Goal: Information Seeking & Learning: Learn about a topic

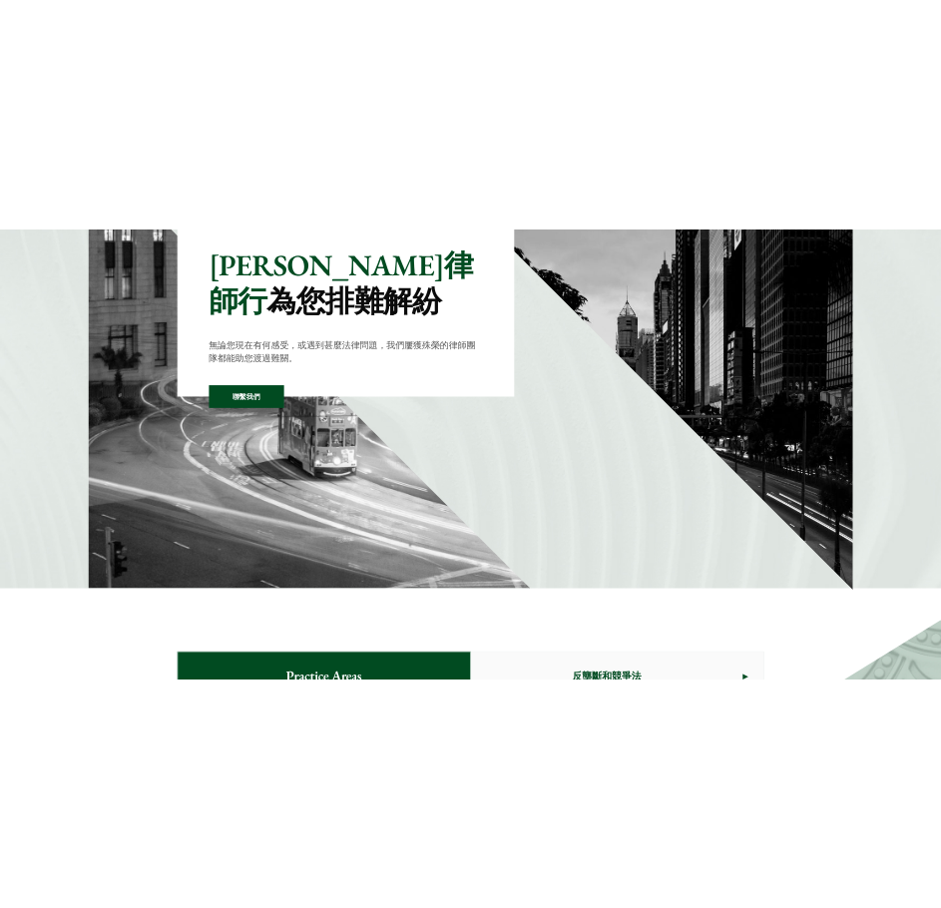
scroll to position [299, 0]
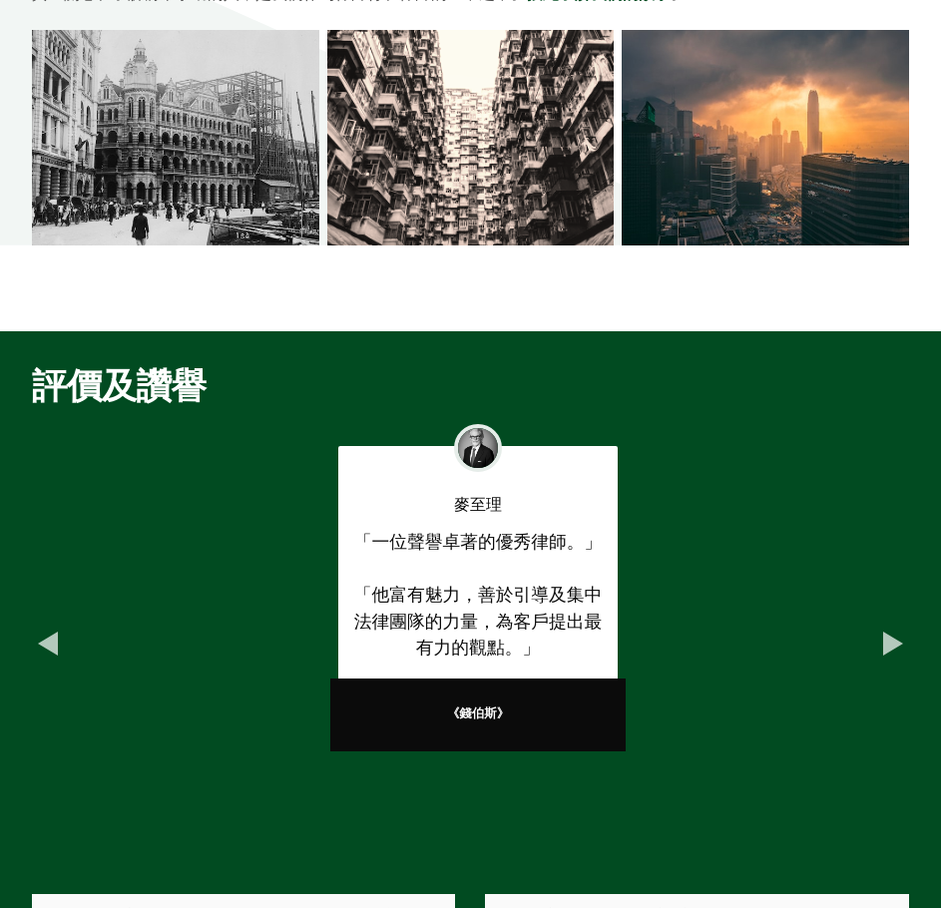
scroll to position [6, 0]
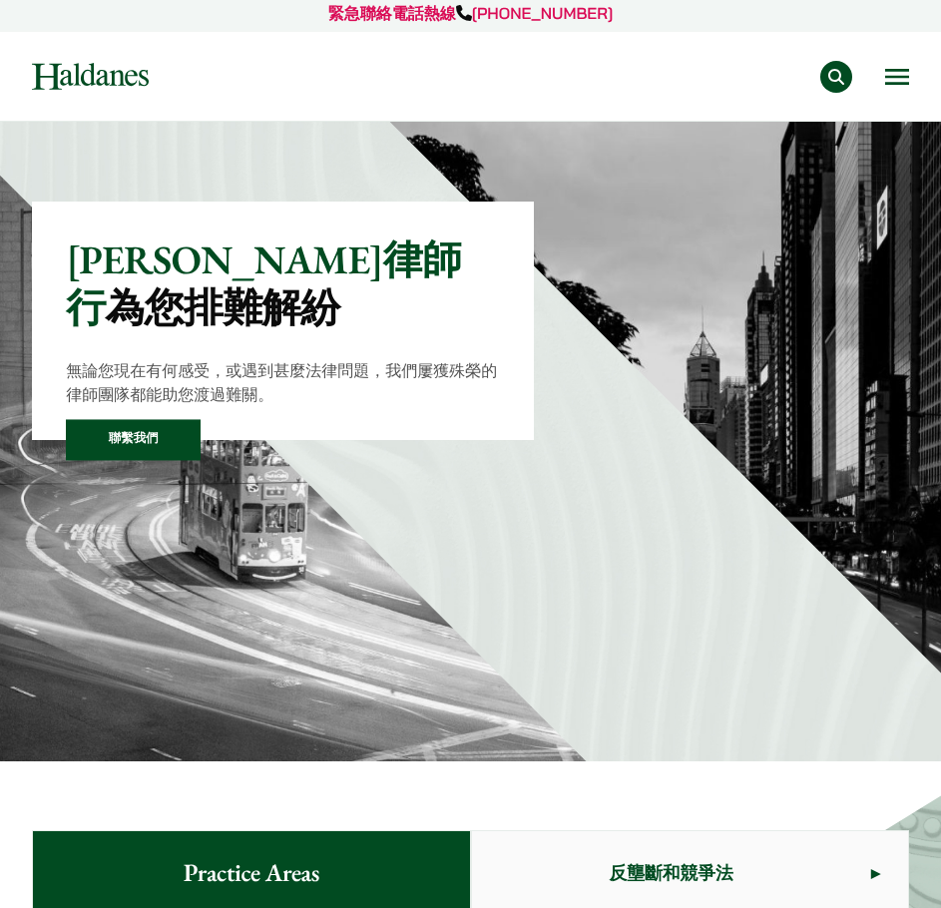
click at [883, 67] on div "專業範疇 反壟斷和競爭法 民事訴訟及爭議解決 公司及商業業務 刑事辯護 欺詐、資產追踪和追討 知識產權 婚姻及家事法 傳媒、娛樂及體育事務 私人客戶 物業及物…" at bounding box center [544, 77] width 730 height 32
click at [894, 73] on button "Open menu" at bounding box center [897, 77] width 24 height 16
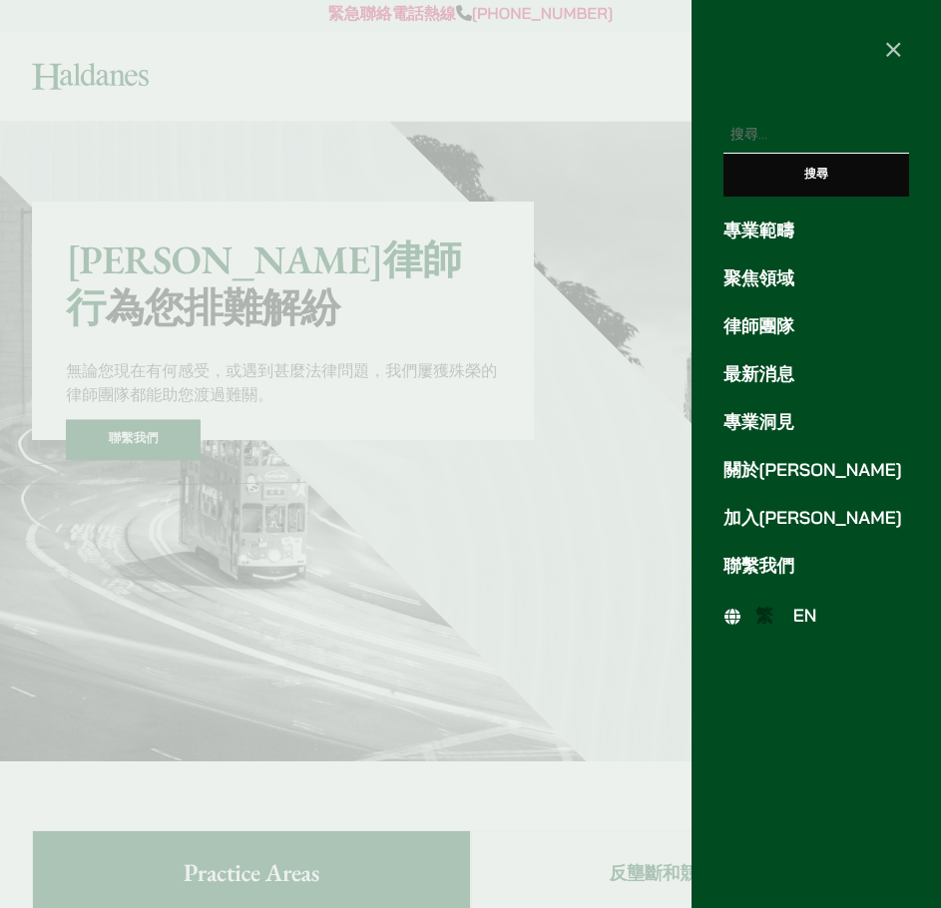
click at [802, 621] on span "EN" at bounding box center [805, 615] width 24 height 22
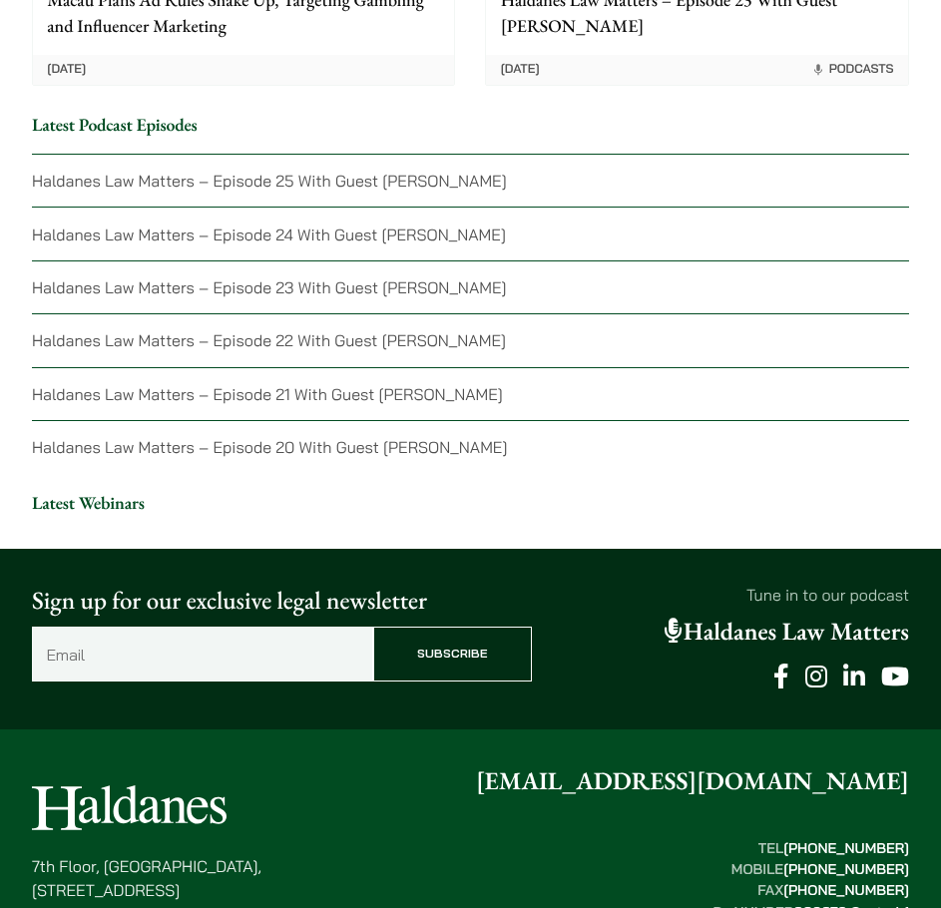
scroll to position [4966, 0]
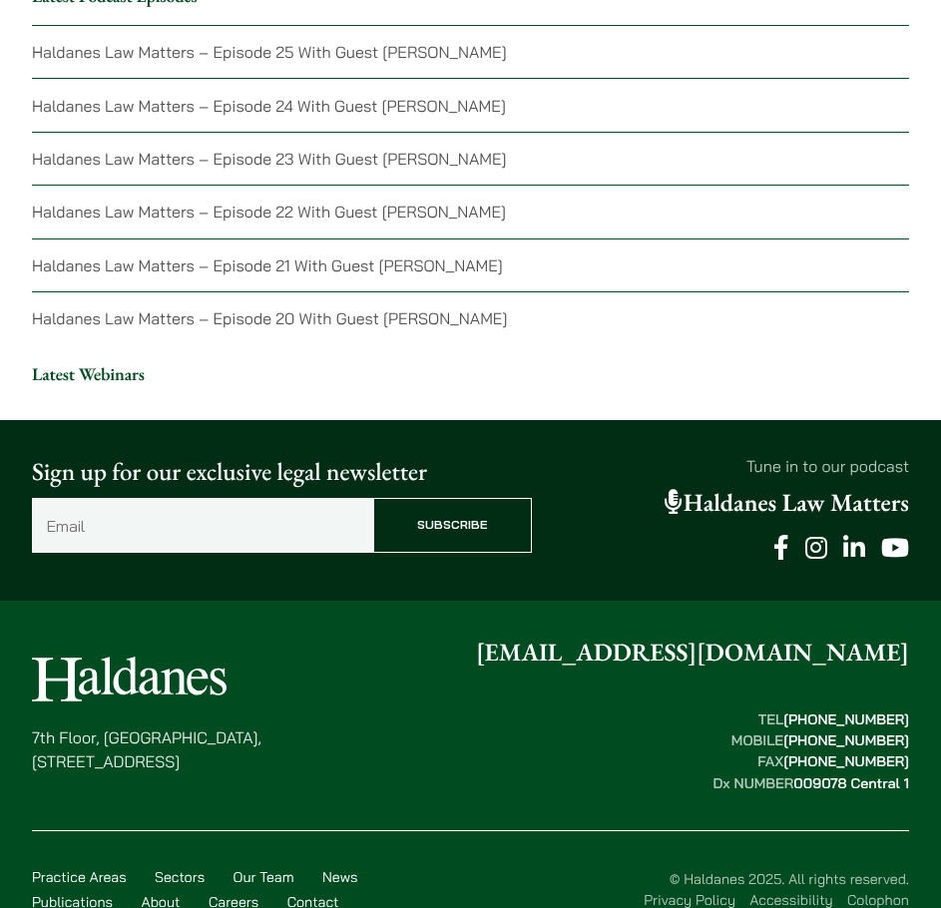
drag, startPoint x: 318, startPoint y: 720, endPoint x: 33, endPoint y: 701, distance: 285.9
click at [33, 701] on div "[STREET_ADDRESS] [EMAIL_ADDRESS][DOMAIN_NAME] TEL  [PHONE_NUMBER] MOBILE  [PHON…" at bounding box center [470, 714] width 877 height 160
copy p "[STREET_ADDRESS]"
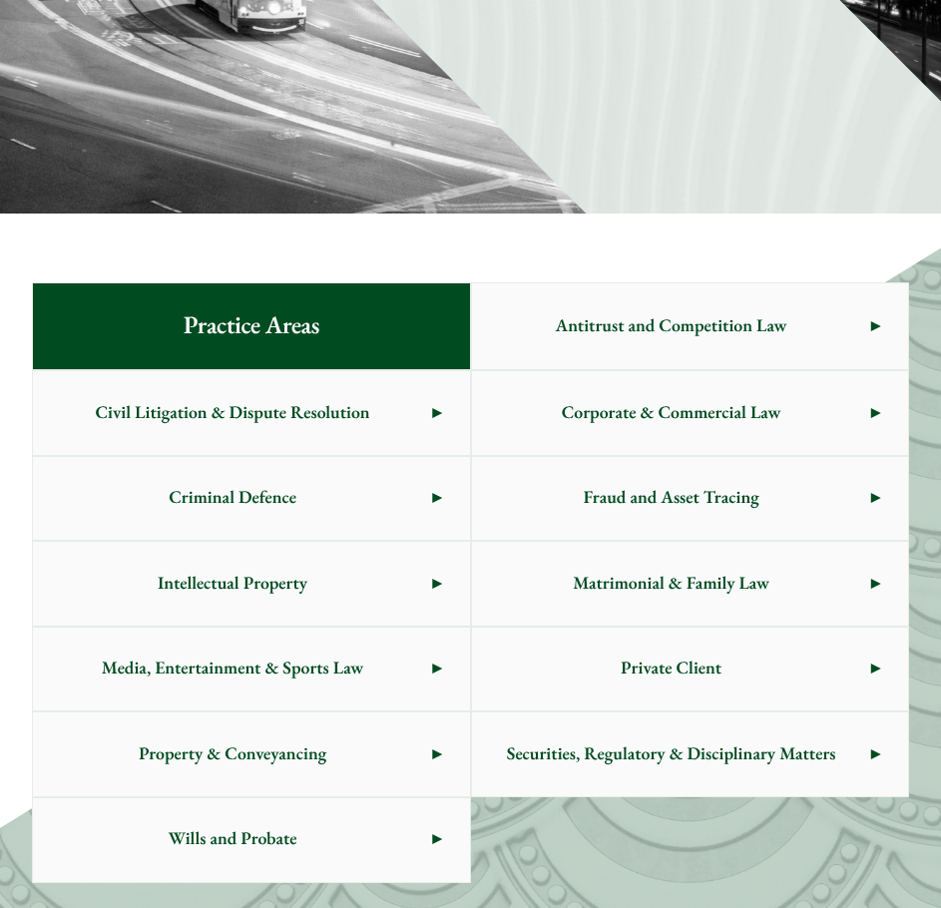
scroll to position [0, 0]
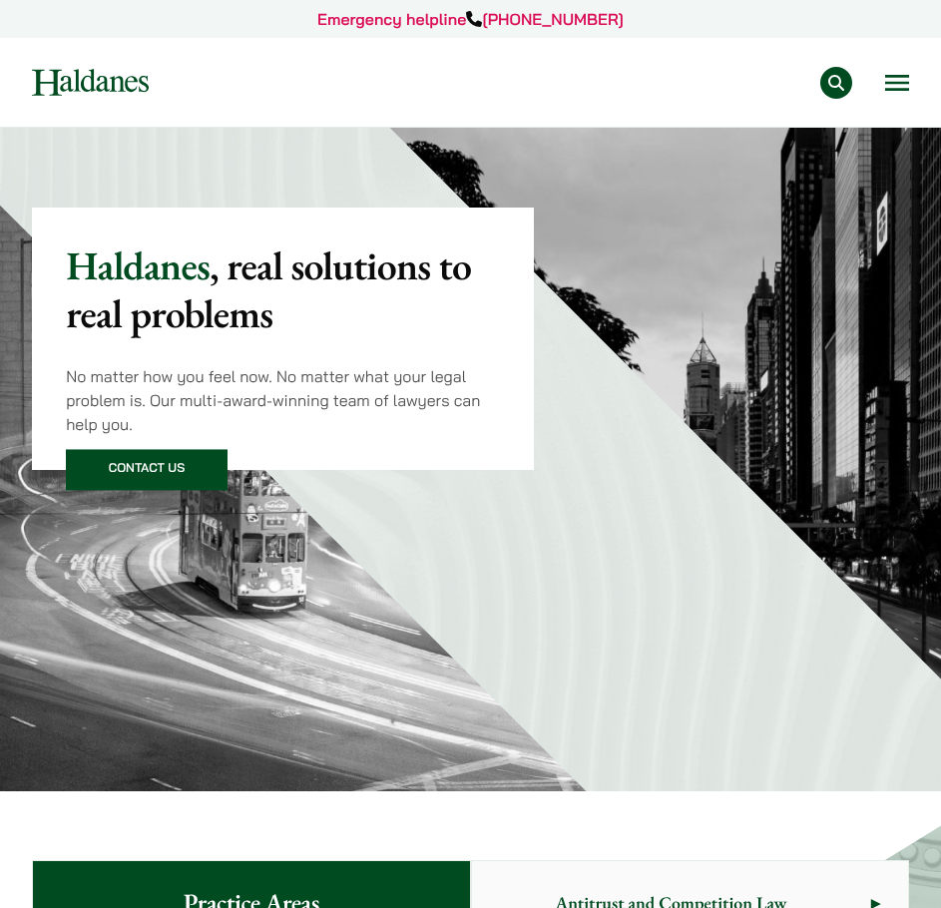
click at [897, 83] on button "Open menu" at bounding box center [897, 83] width 24 height 16
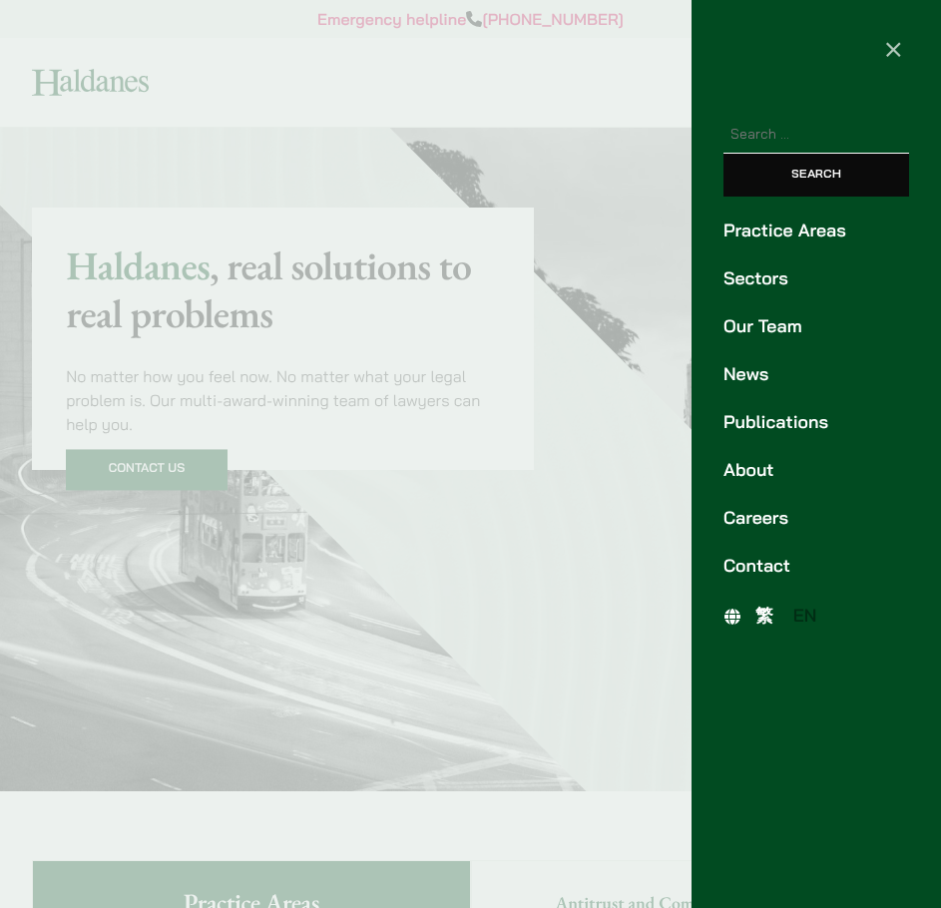
click at [771, 324] on link "Our Team" at bounding box center [816, 326] width 186 height 27
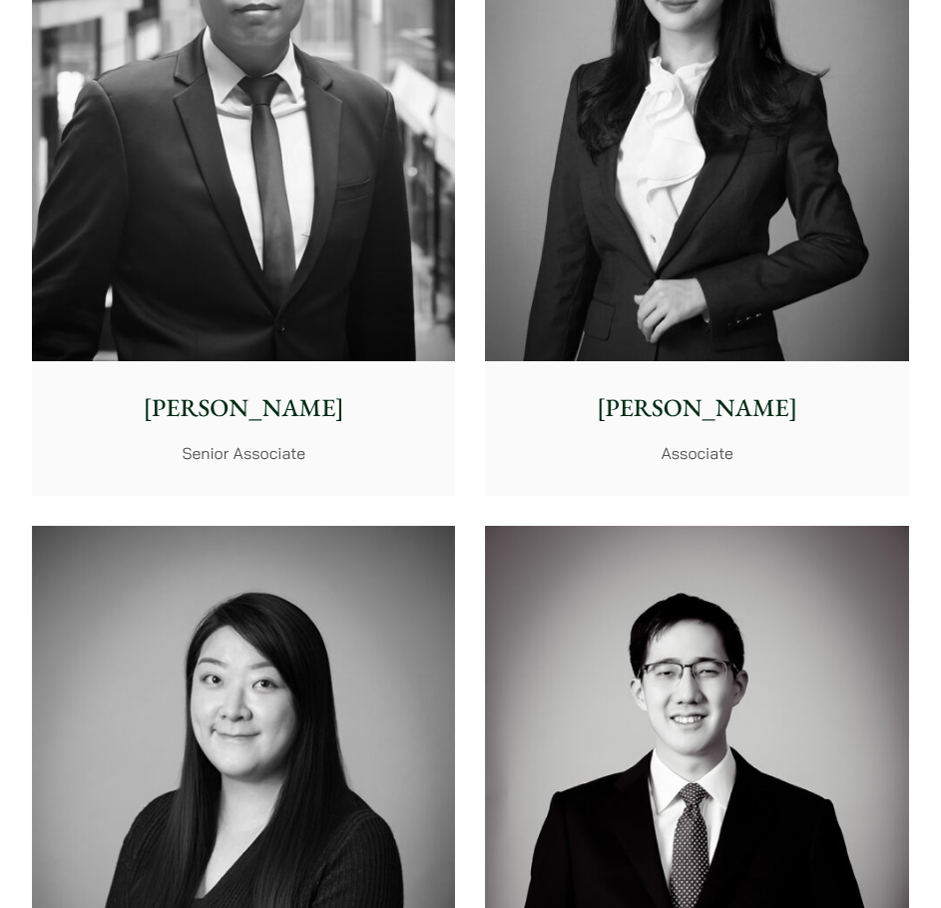
scroll to position [8325, 0]
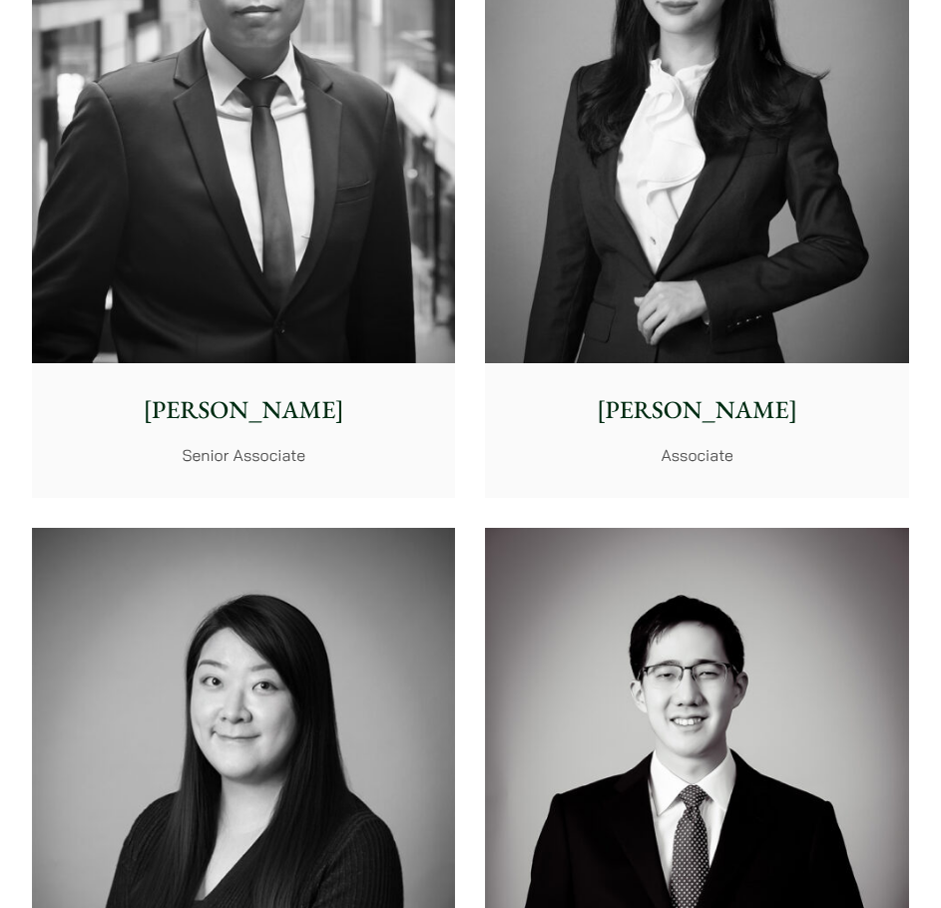
click at [738, 310] on img at bounding box center [696, 99] width 423 height 530
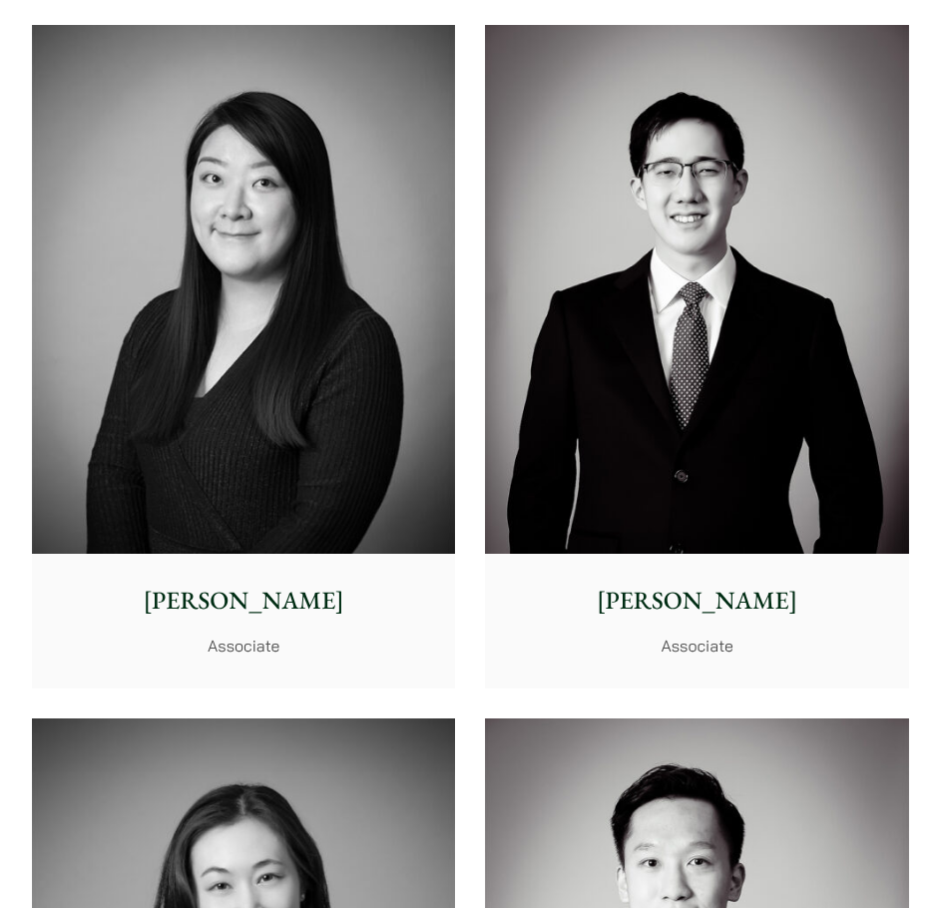
scroll to position [9021, 0]
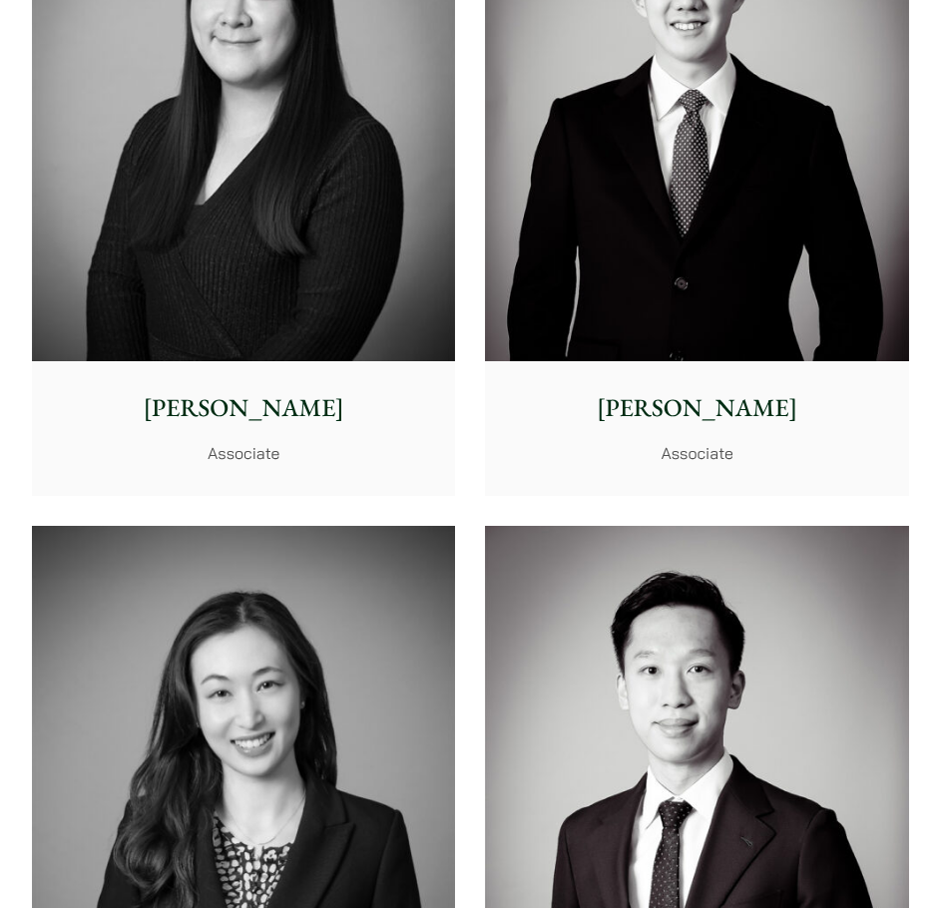
click at [272, 412] on p "Christina Ma" at bounding box center [243, 408] width 395 height 37
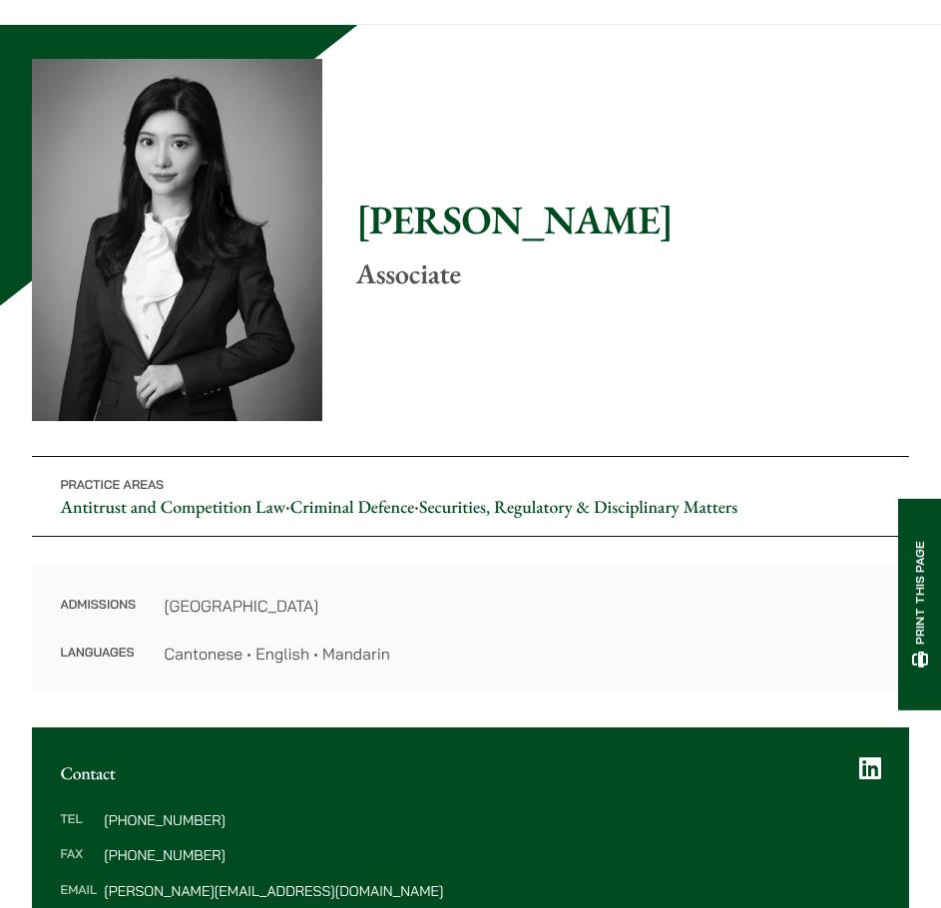
scroll to position [68, 0]
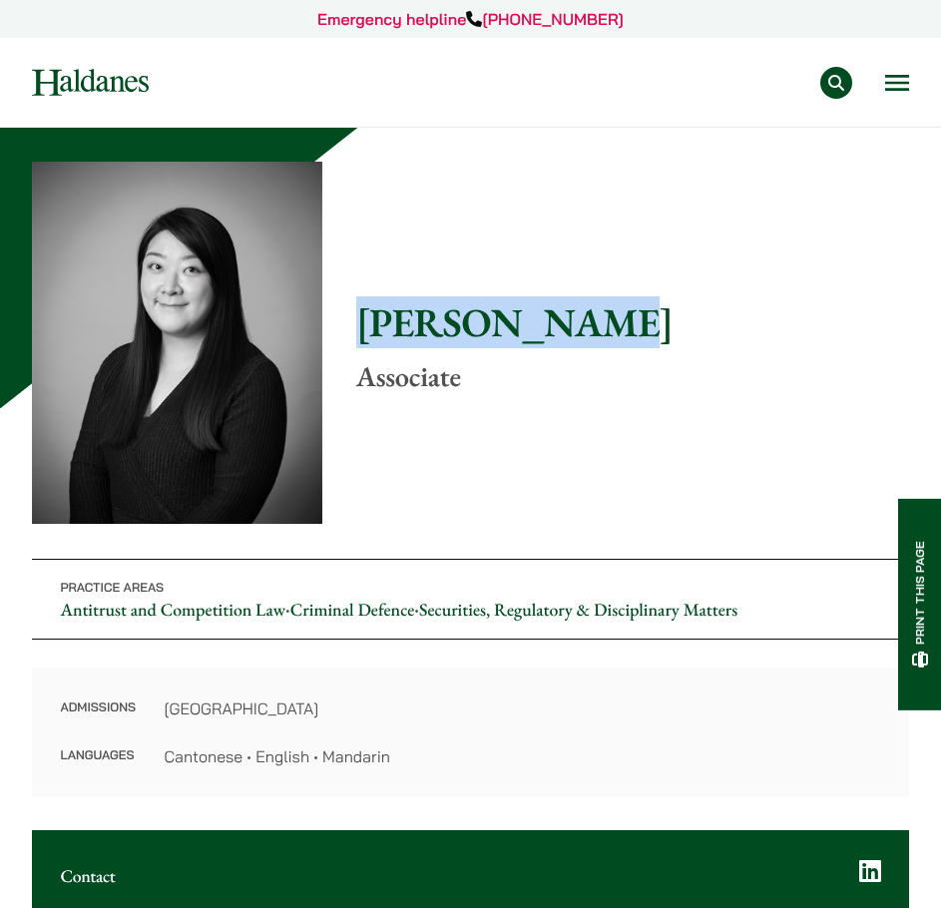
drag, startPoint x: 594, startPoint y: 322, endPoint x: 309, endPoint y: 327, distance: 285.3
click at [309, 327] on div "Home » Lawyers » Christina Ma Christina Ma Associate Practice Areas Antitrust a…" at bounding box center [470, 479] width 877 height 634
copy div "Home » Lawyers » Christina Ma Christina Ma"
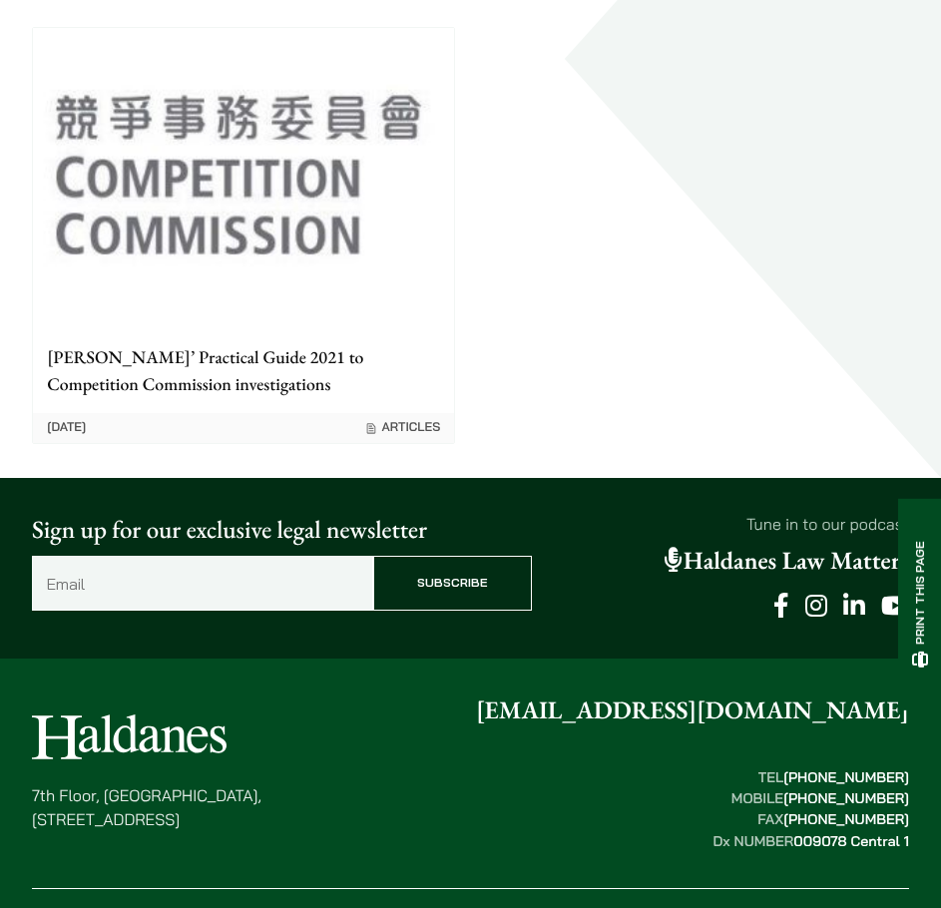
scroll to position [3279, 0]
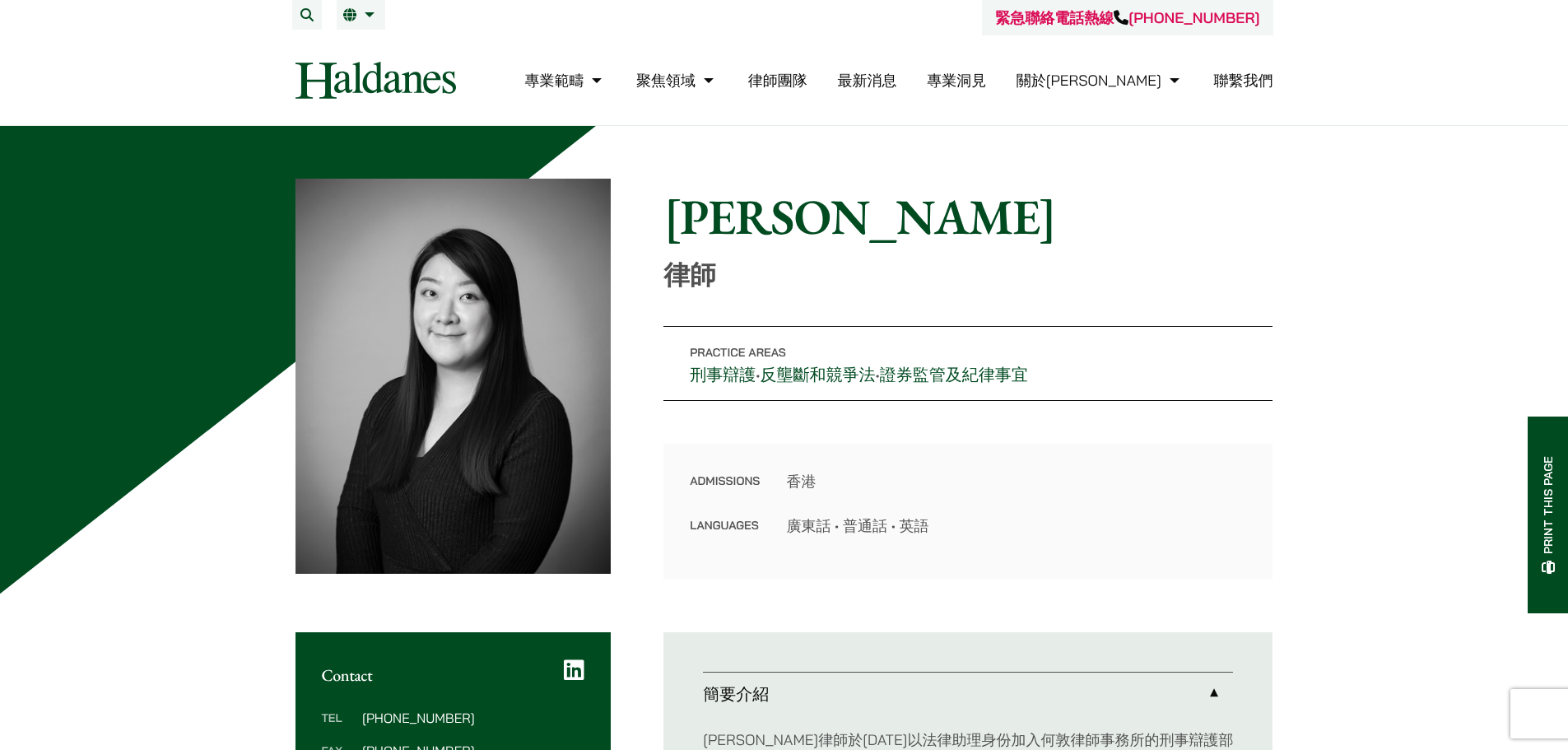
scroll to position [632, 0]
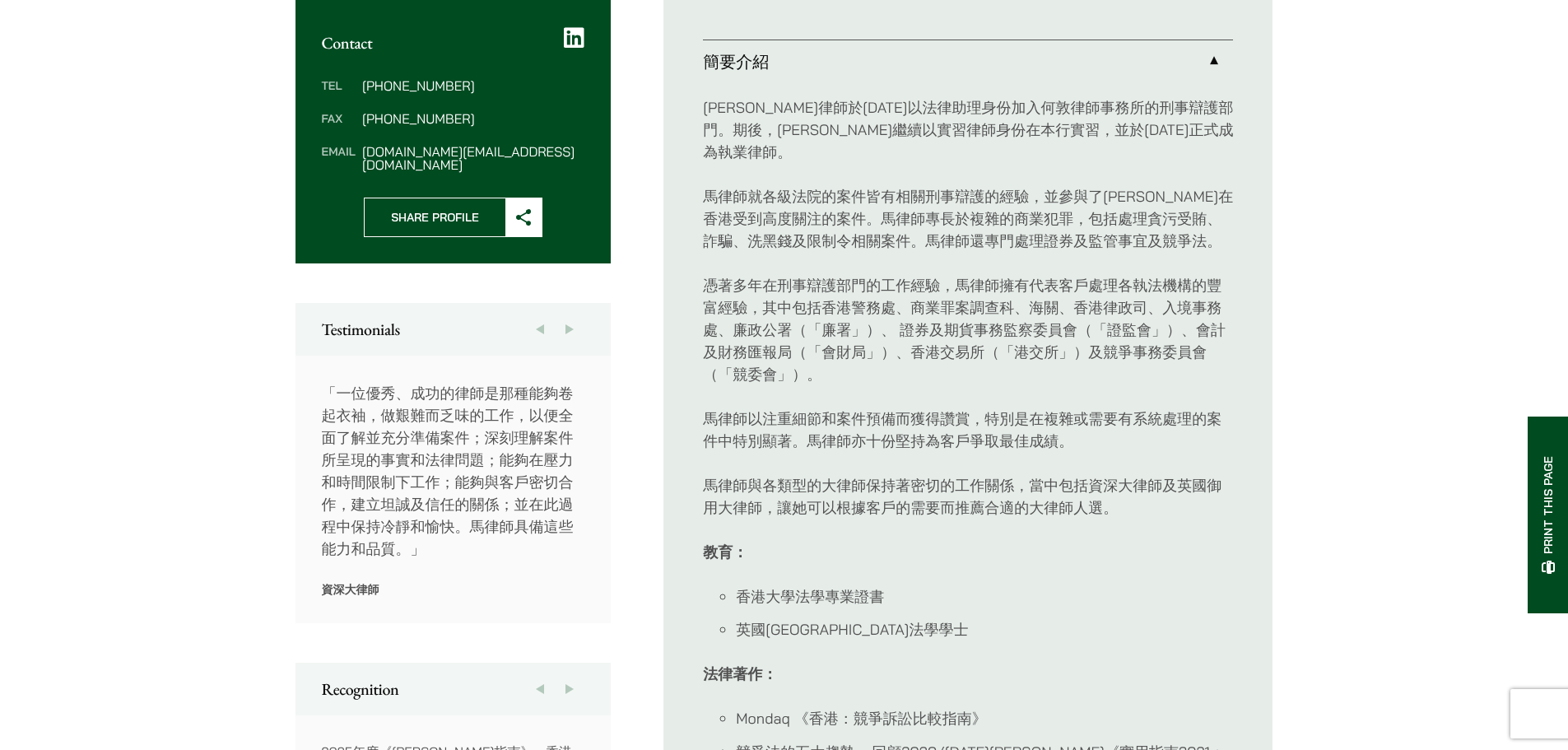
drag, startPoint x: 1174, startPoint y: 544, endPoint x: 1151, endPoint y: 555, distance: 25.5
click at [1174, 585] on li "香港大學法學專業證書" at bounding box center [985, 596] width 497 height 22
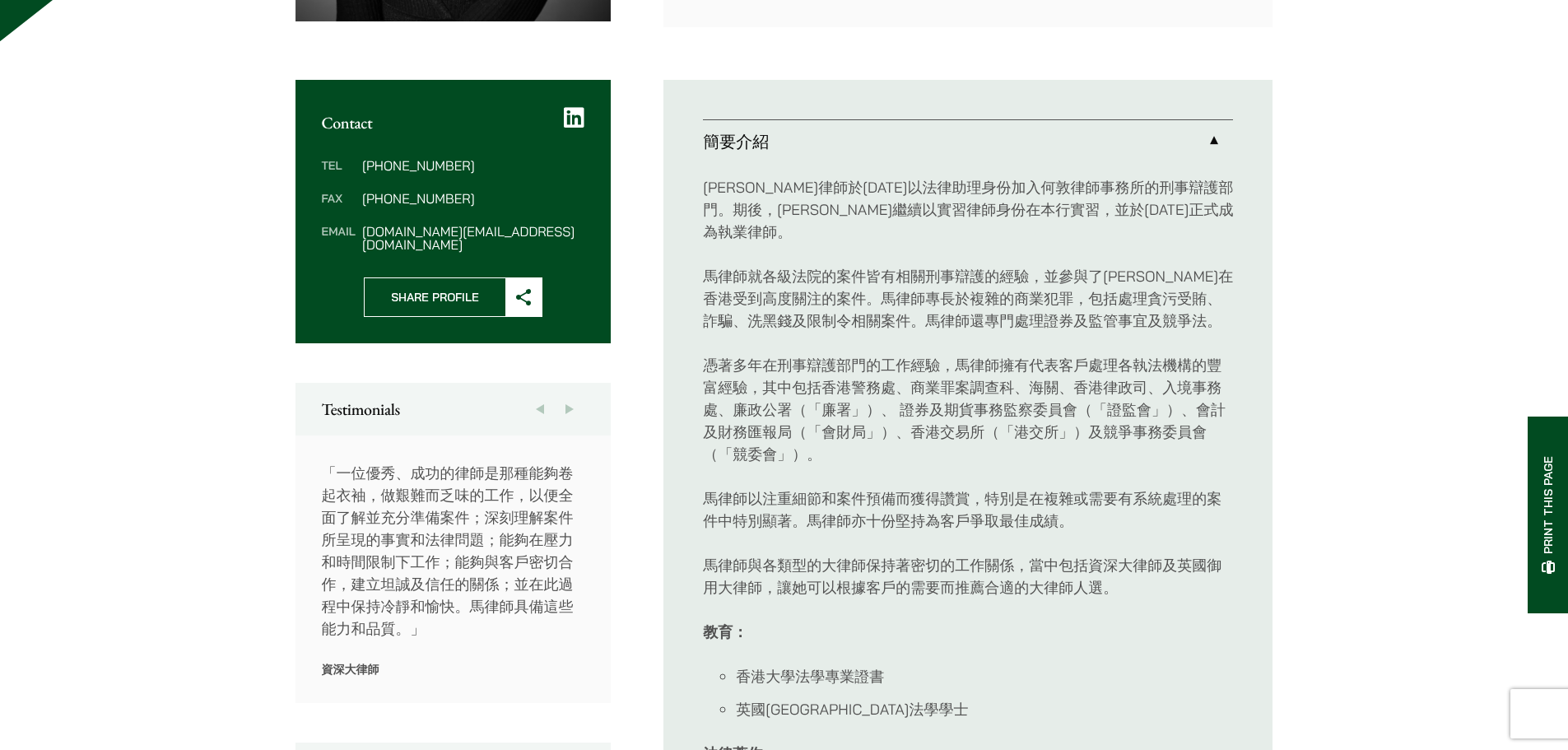
scroll to position [715, 0]
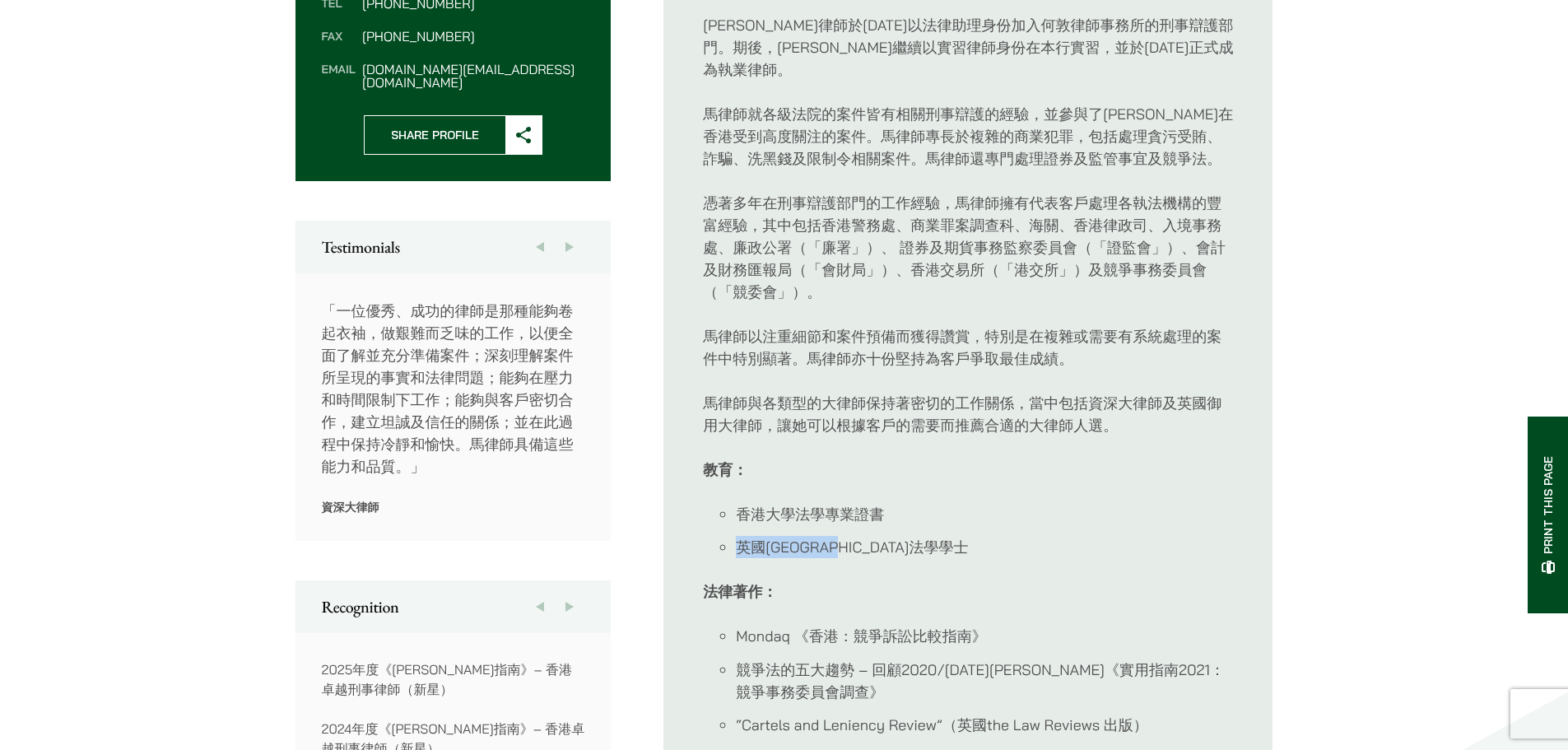
drag, startPoint x: 907, startPoint y: 501, endPoint x: 684, endPoint y: 496, distance: 223.1
click at [684, 496] on ul "簡要介紹 [PERSON_NAME]律師於[DATE]以法律助理身份加入[PERSON_NAME]律師事務所的刑事辯護部門。期後，[PERSON_NAME]繼…" at bounding box center [968, 408] width 609 height 983
drag, startPoint x: 862, startPoint y: 507, endPoint x: 1096, endPoint y: 464, distance: 237.9
click at [1096, 502] on li "香港大學法學專業證書" at bounding box center [985, 513] width 497 height 22
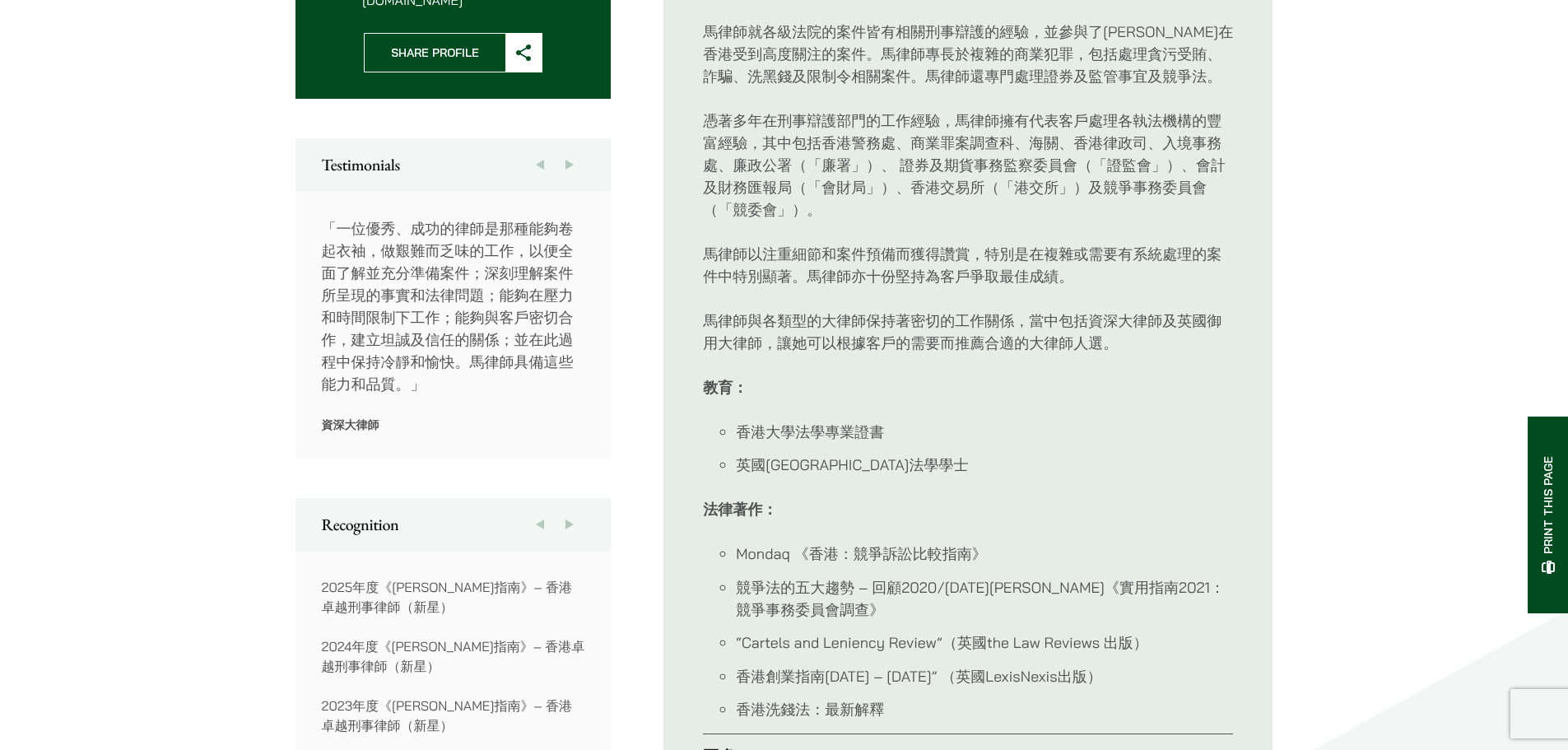
scroll to position [961, 0]
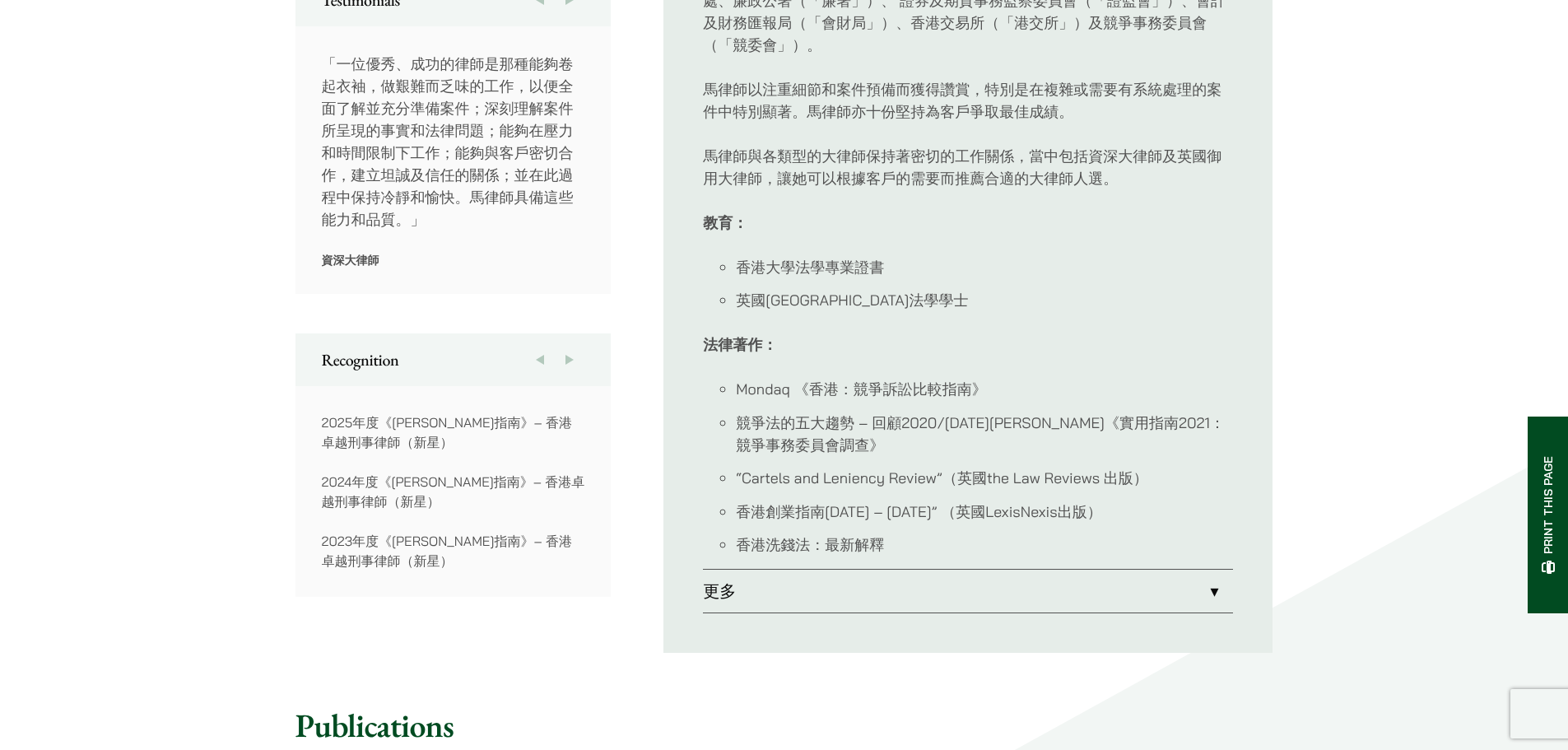
click at [924, 569] on link "更多" at bounding box center [968, 591] width 530 height 43
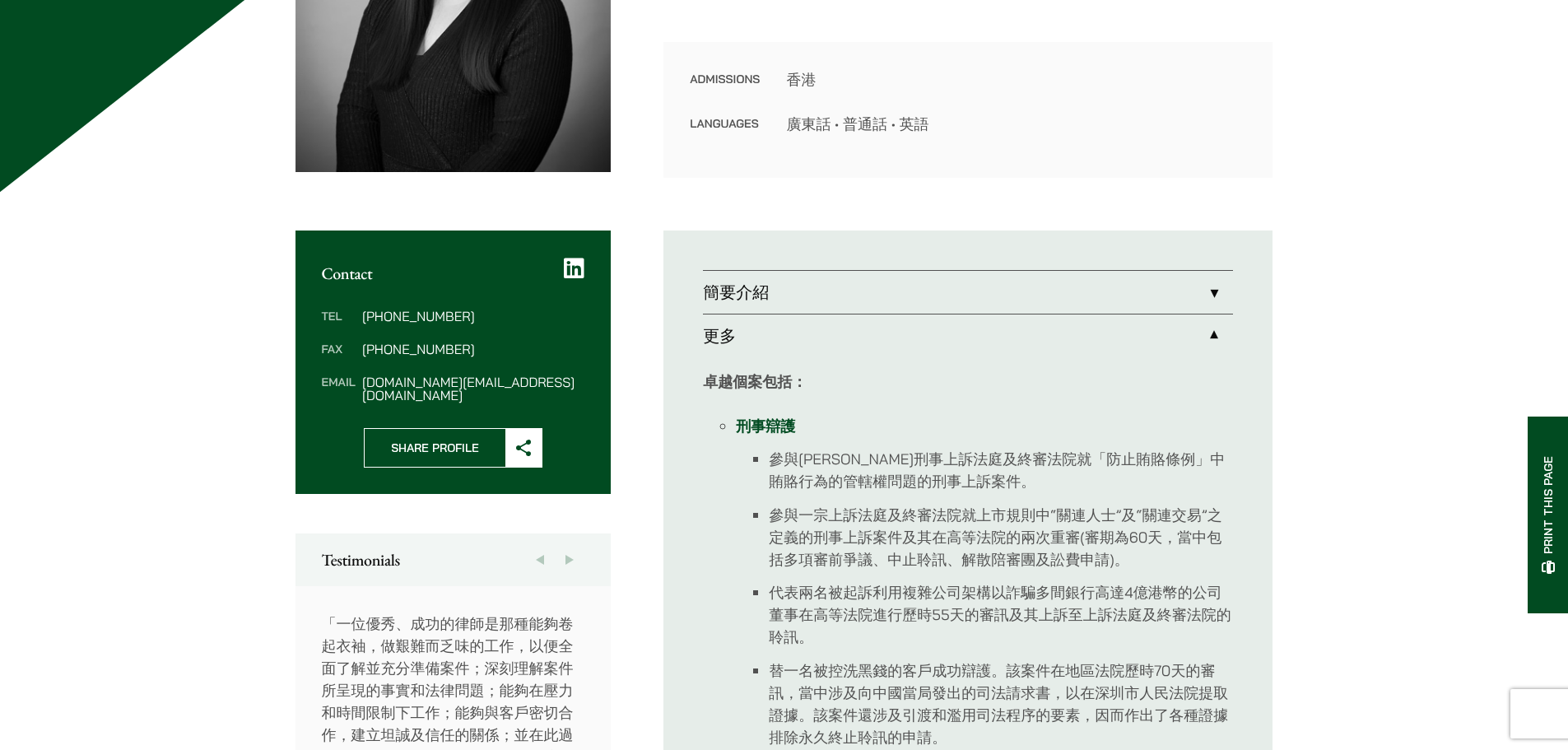
scroll to position [303, 0]
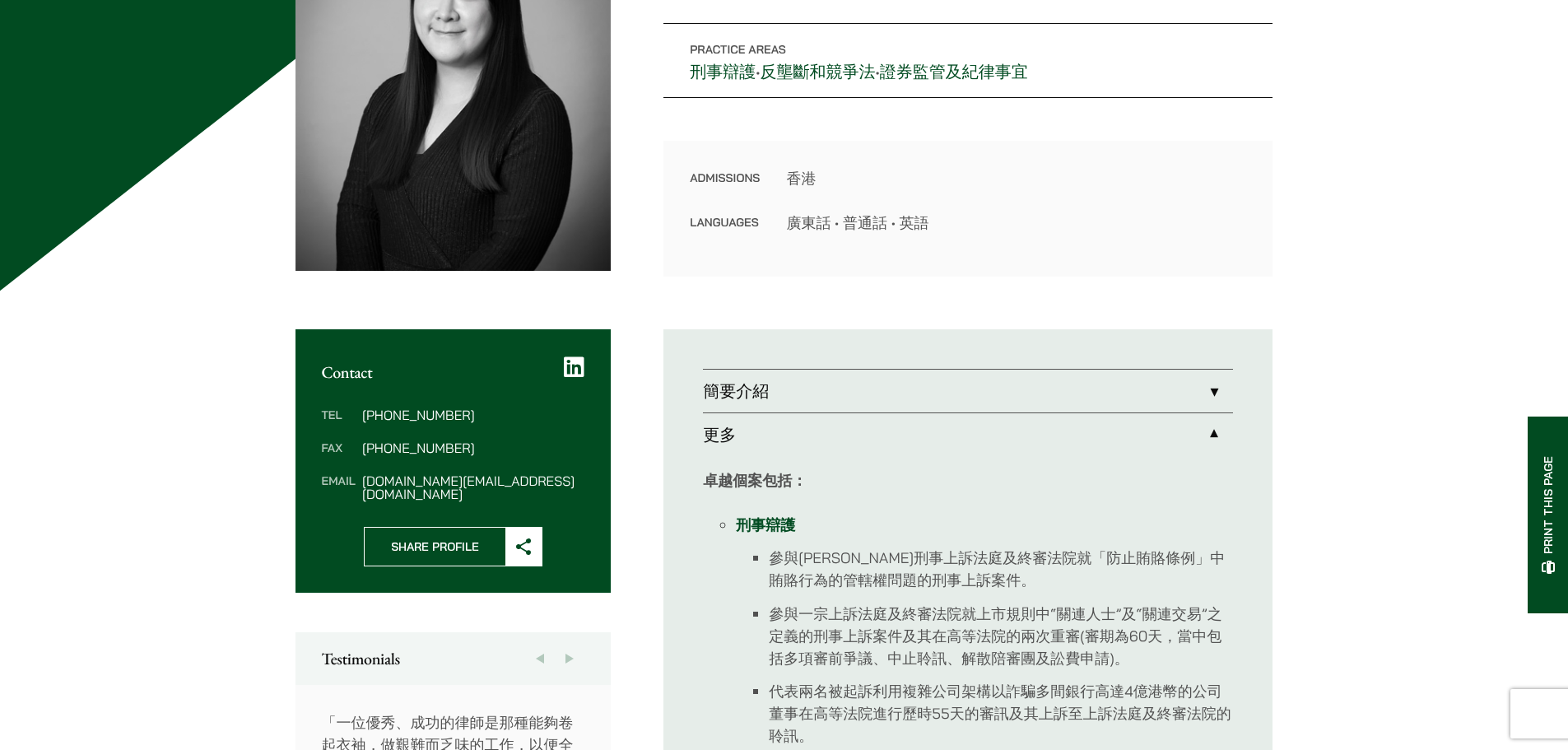
click at [1172, 446] on link "更多" at bounding box center [968, 435] width 530 height 43
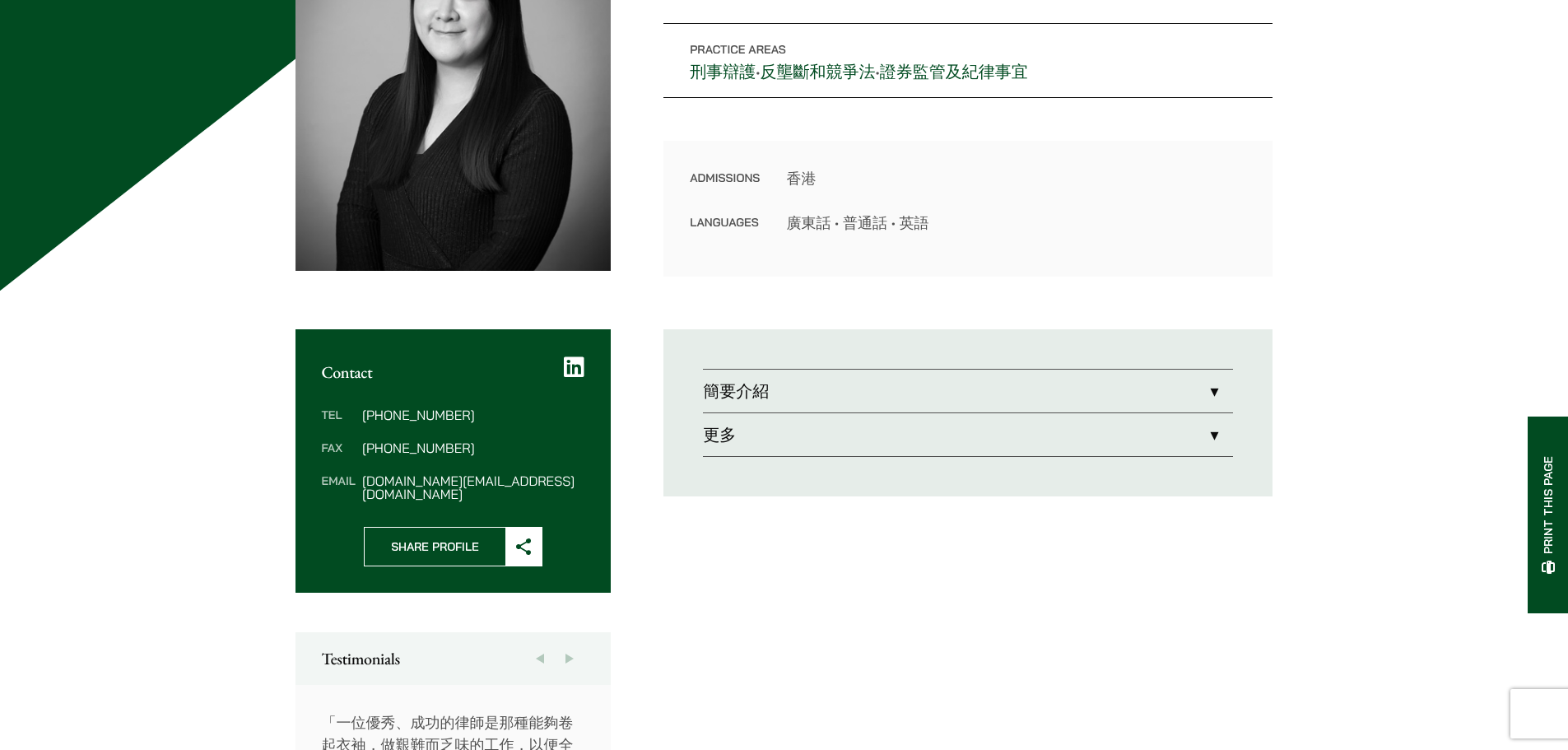
click at [927, 384] on link "簡要介紹" at bounding box center [968, 391] width 530 height 43
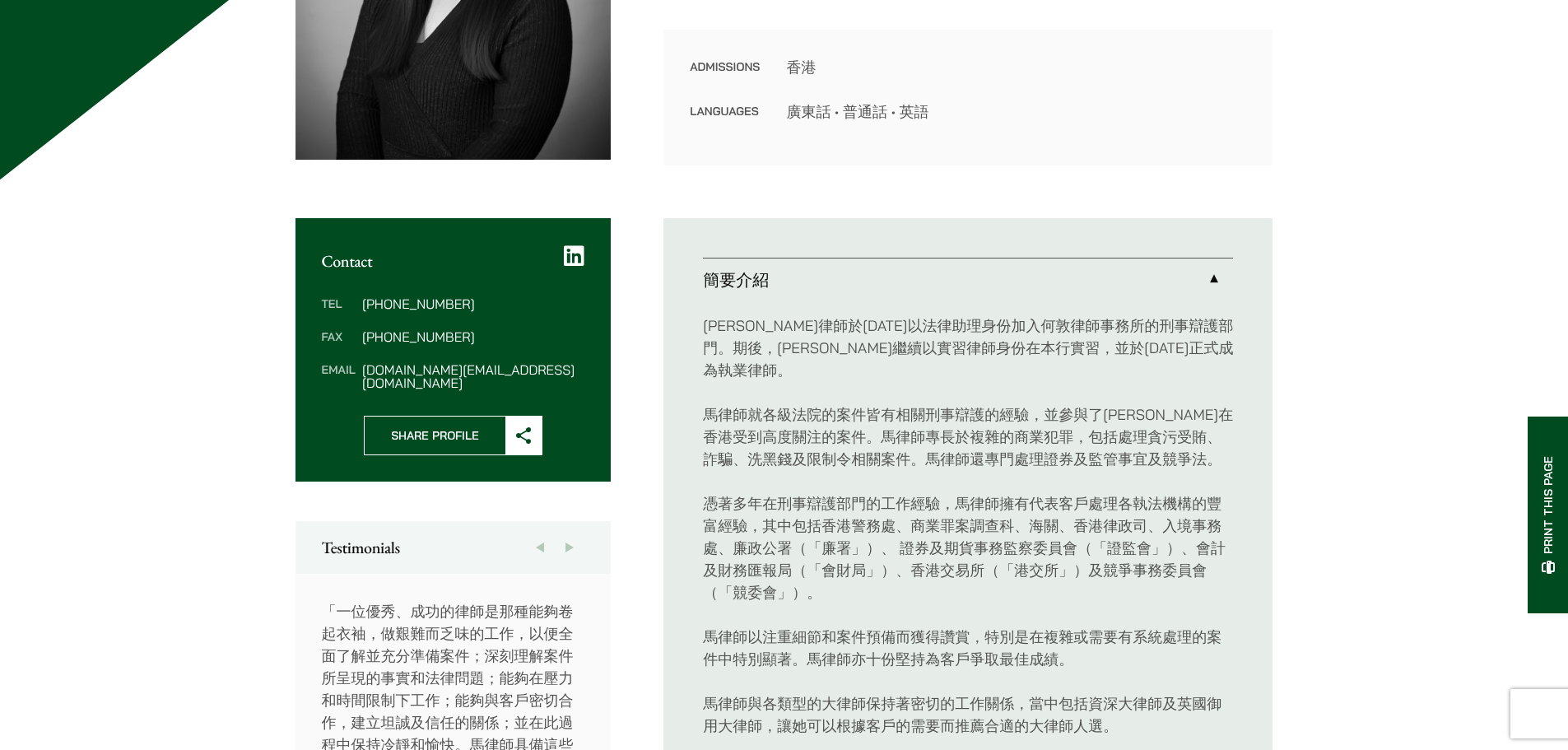
scroll to position [468, 0]
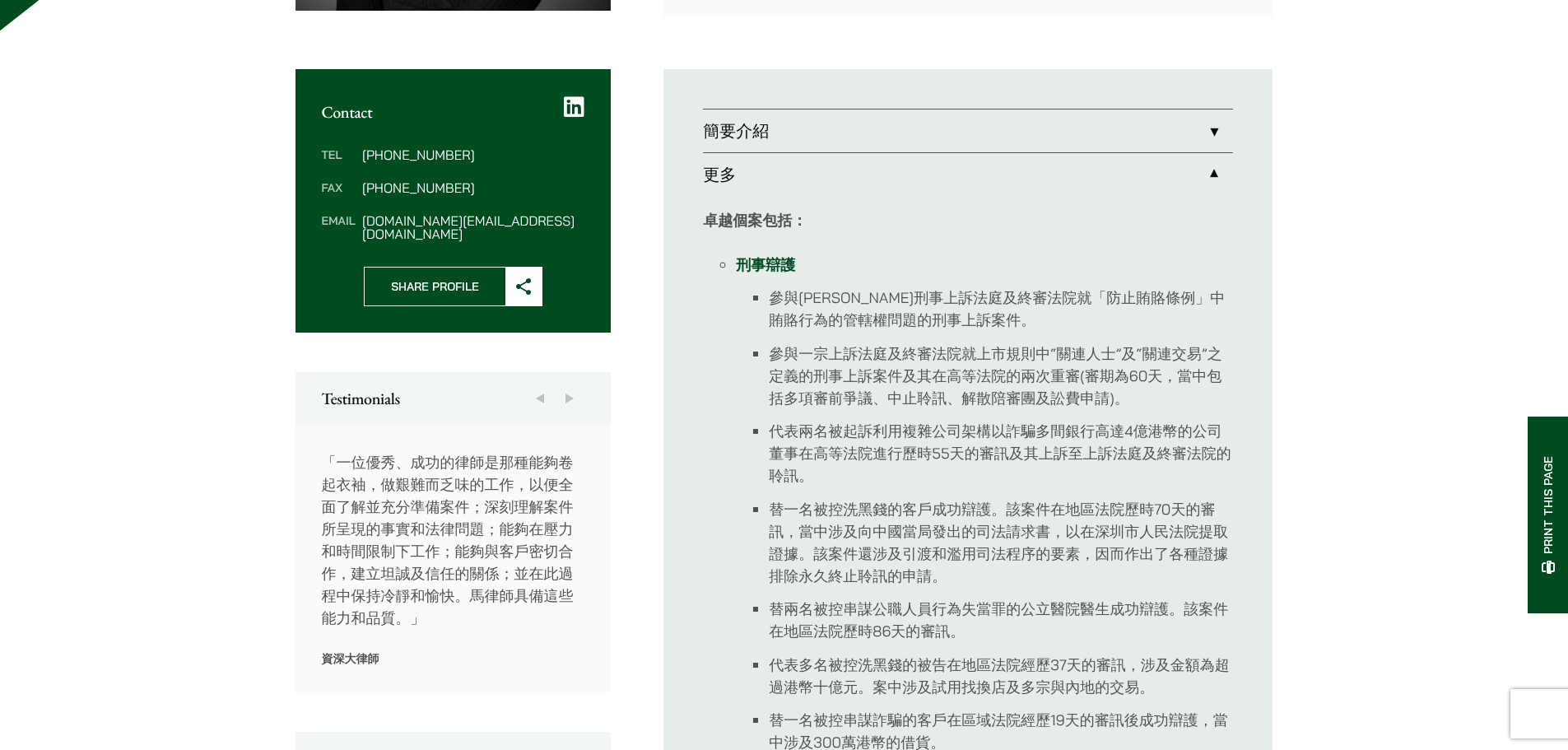
scroll to position [632, 0]
